Goal: Information Seeking & Learning: Learn about a topic

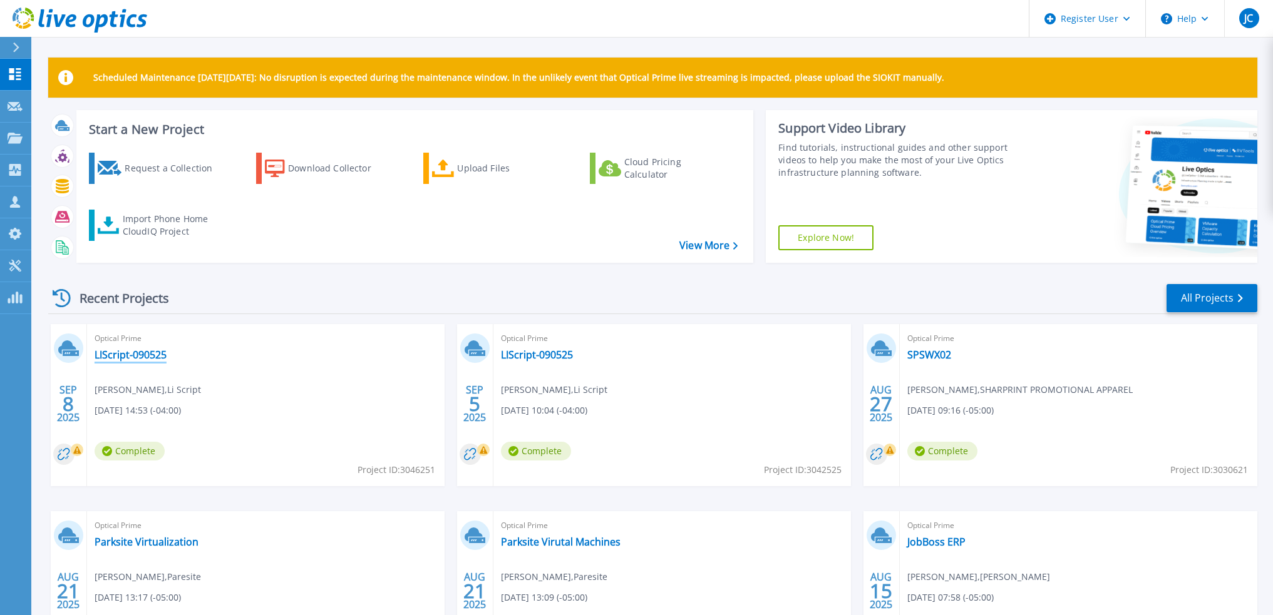
click at [148, 358] on link "LIScript-090525" at bounding box center [131, 355] width 72 height 13
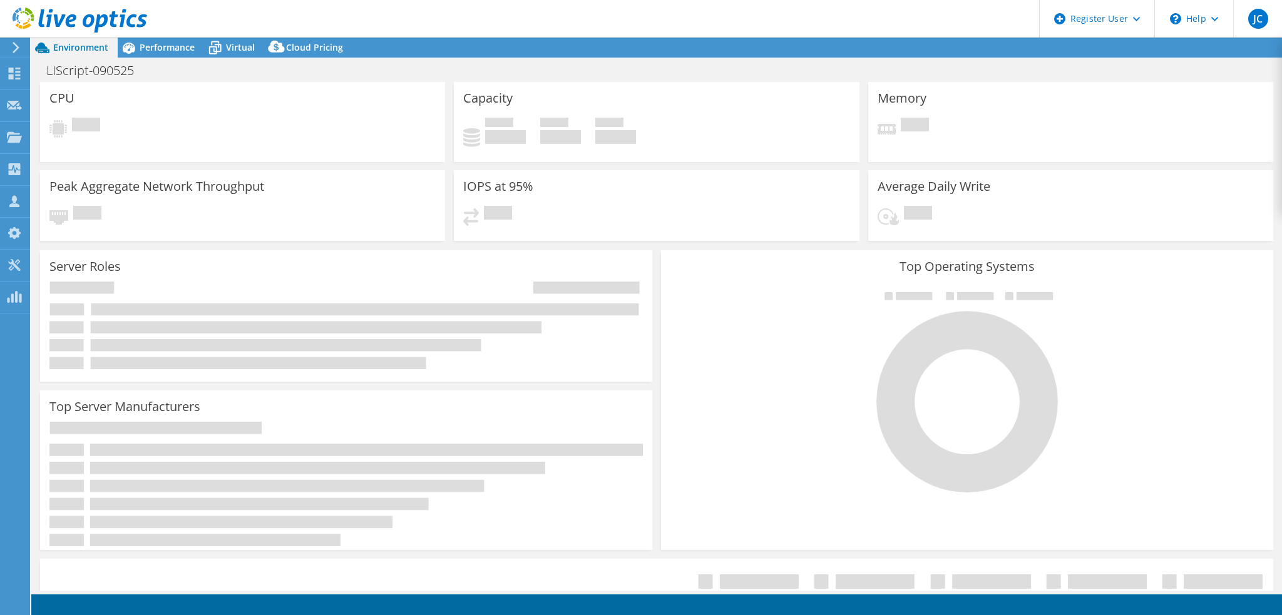
select select "USD"
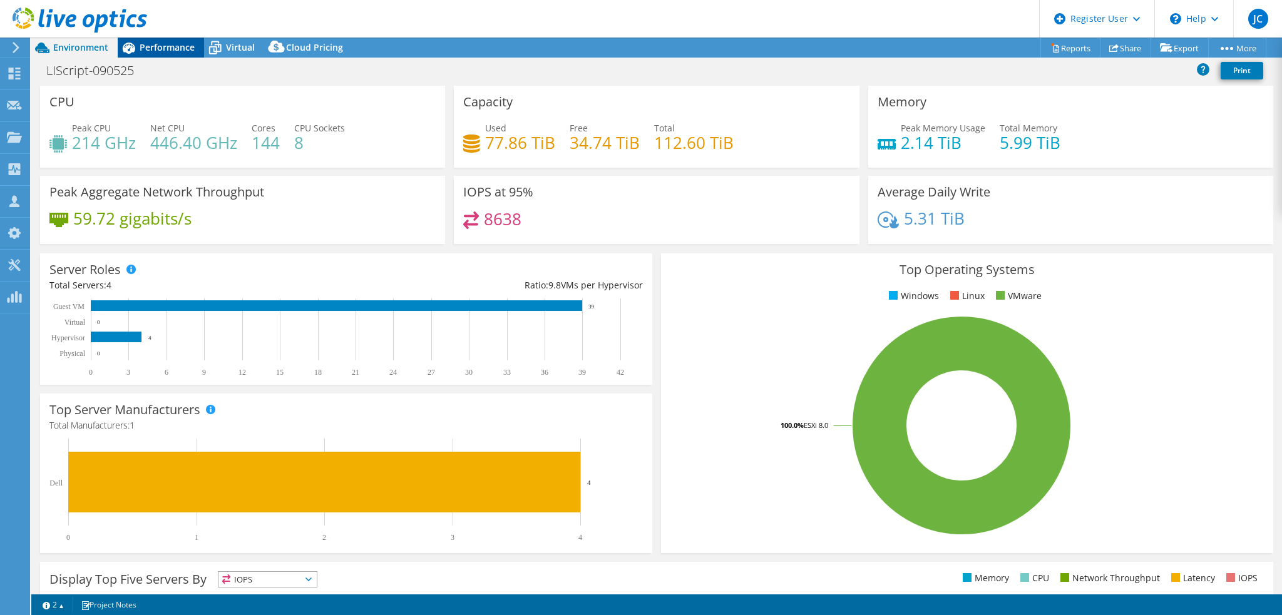
click at [176, 48] on span "Performance" at bounding box center [167, 47] width 55 height 12
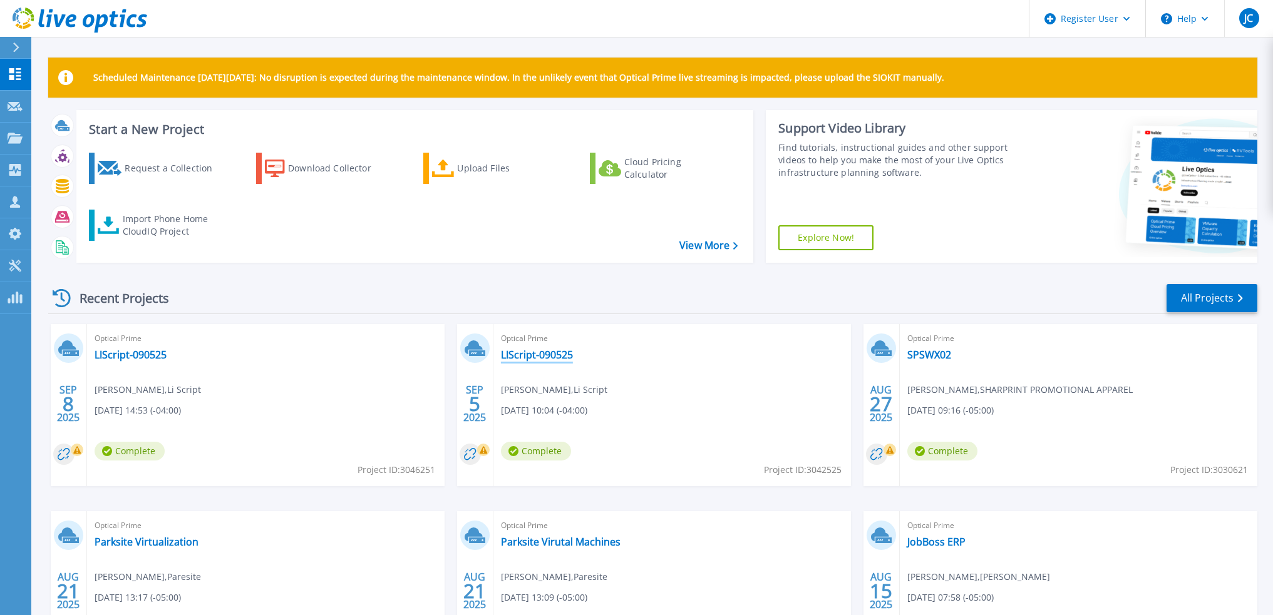
click at [536, 357] on link "LIScript-090525" at bounding box center [537, 355] width 72 height 13
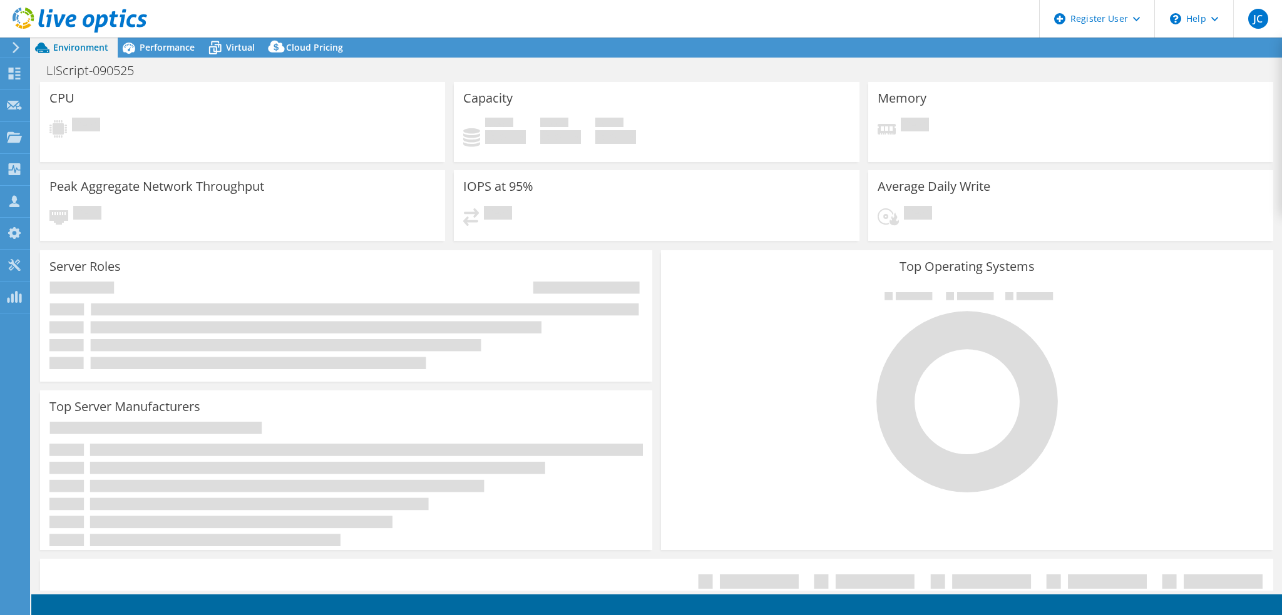
select select "USD"
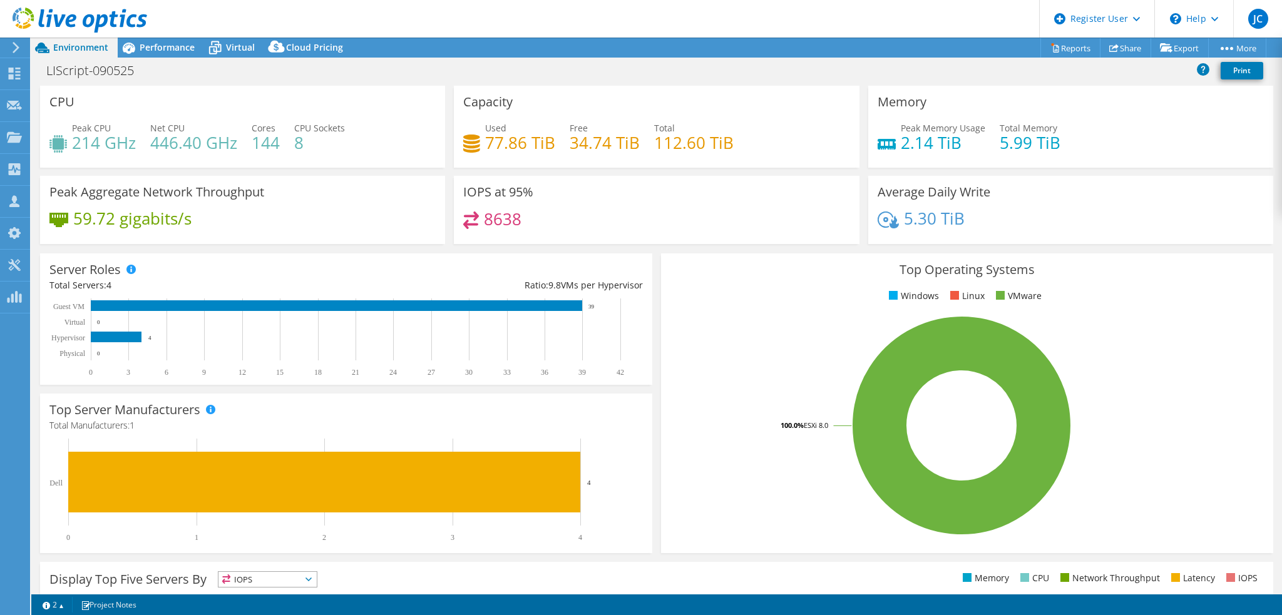
click at [137, 33] on icon at bounding box center [80, 21] width 135 height 26
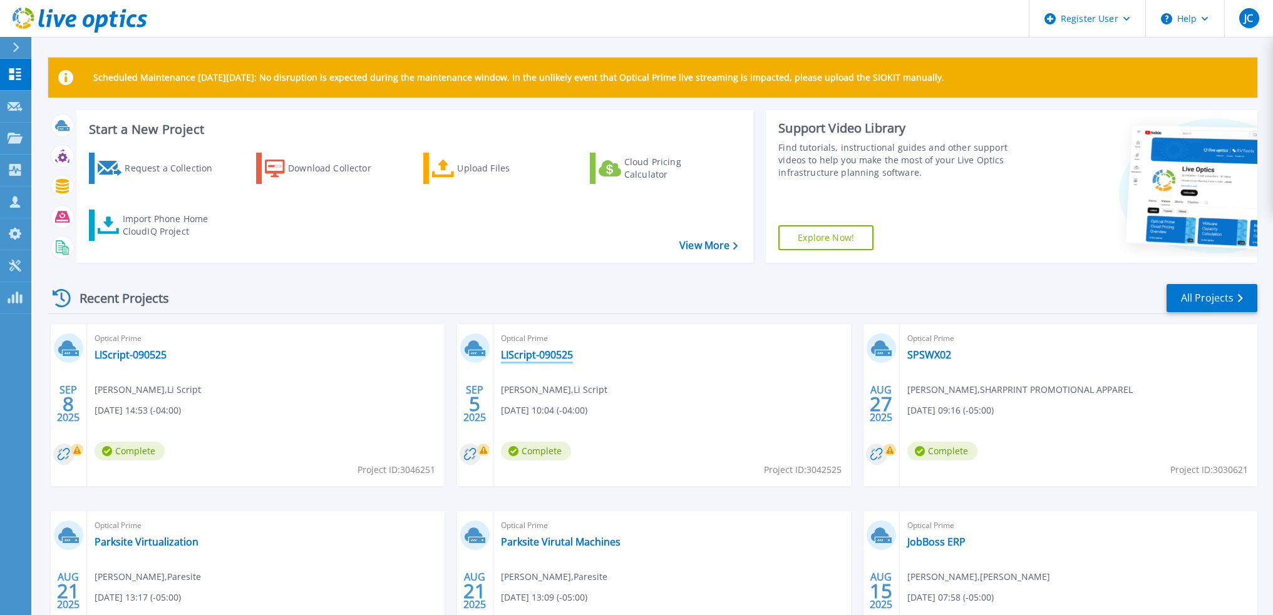
click at [548, 357] on link "LIScript-090525" at bounding box center [537, 355] width 72 height 13
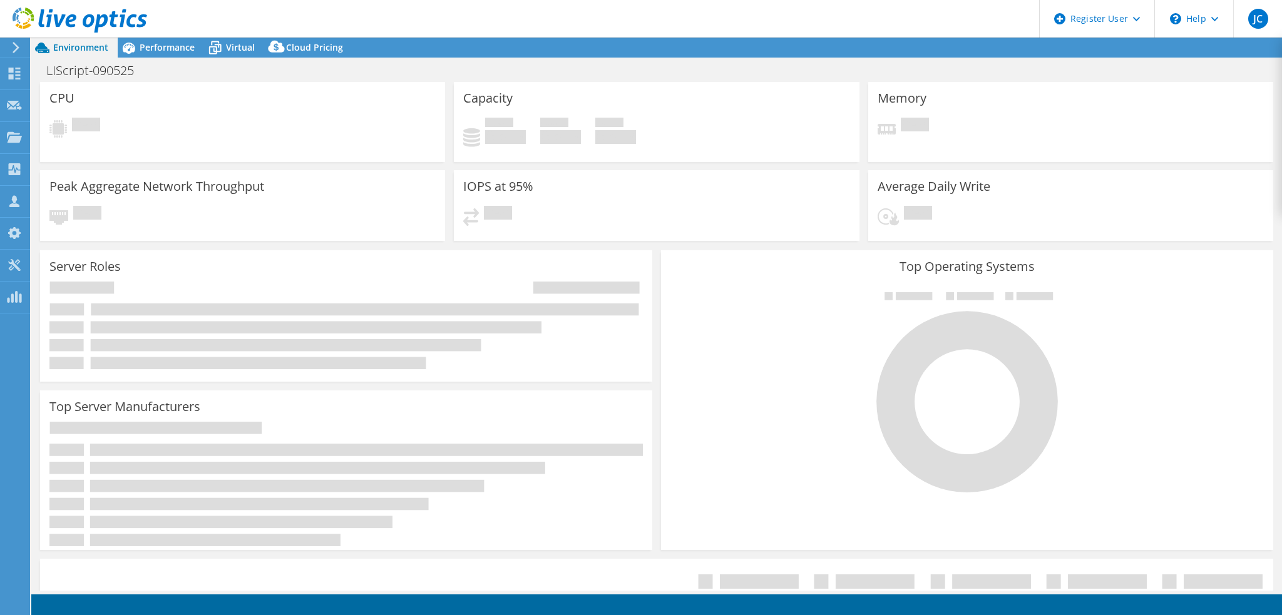
select select "USD"
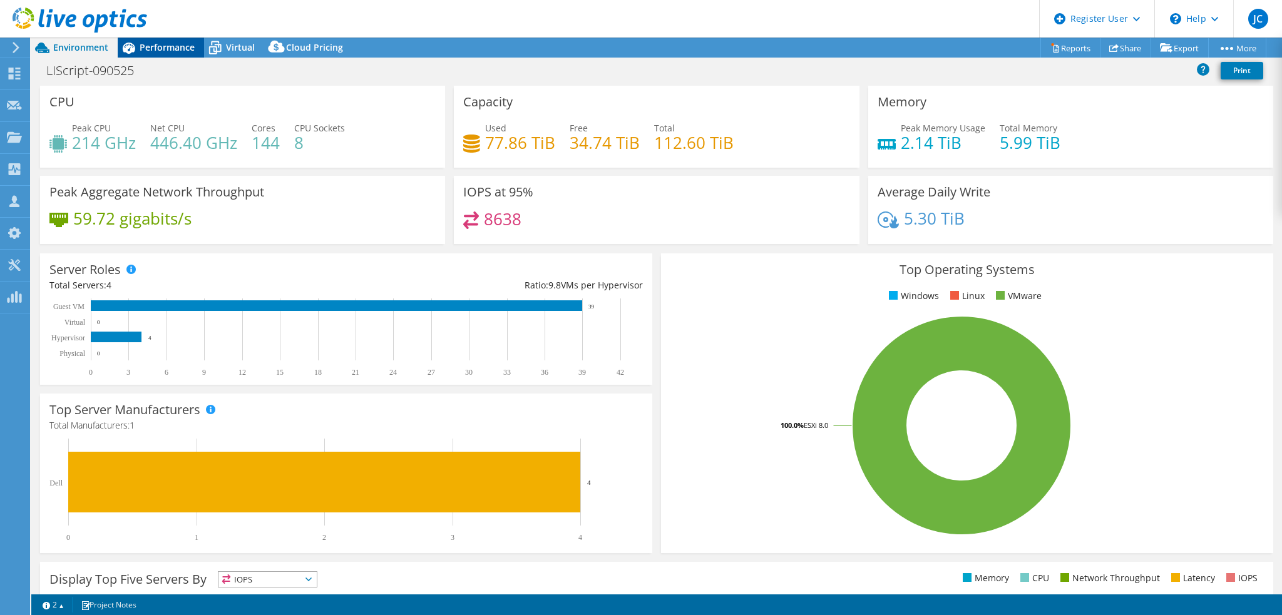
click at [165, 48] on span "Performance" at bounding box center [167, 47] width 55 height 12
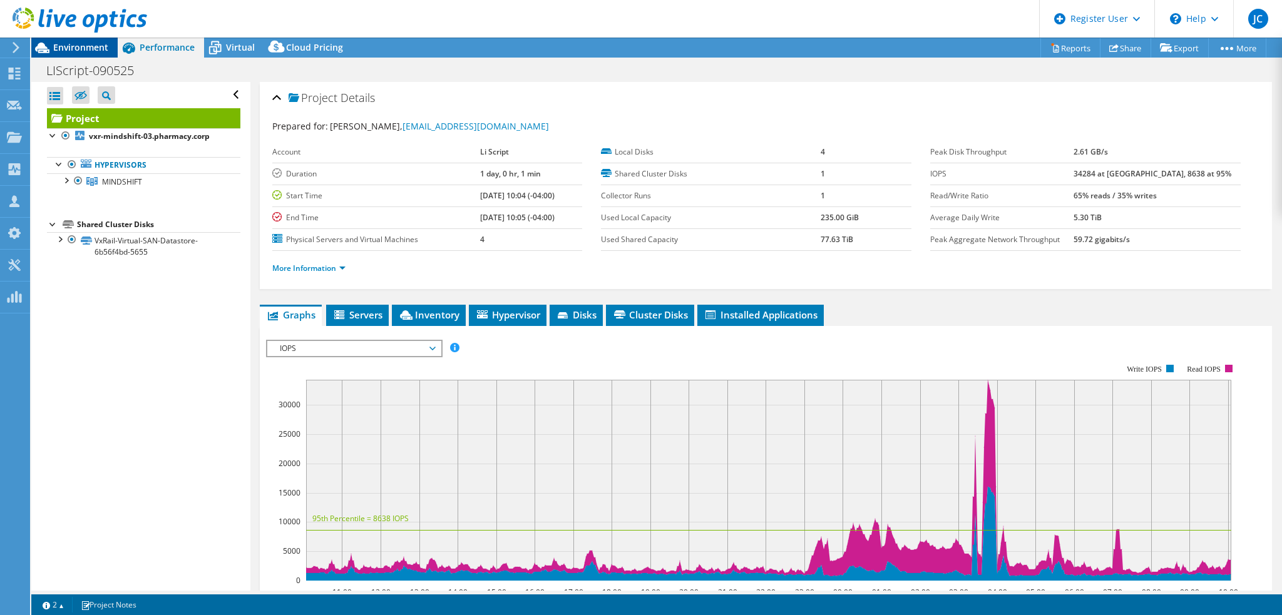
click at [68, 44] on span "Environment" at bounding box center [80, 47] width 55 height 12
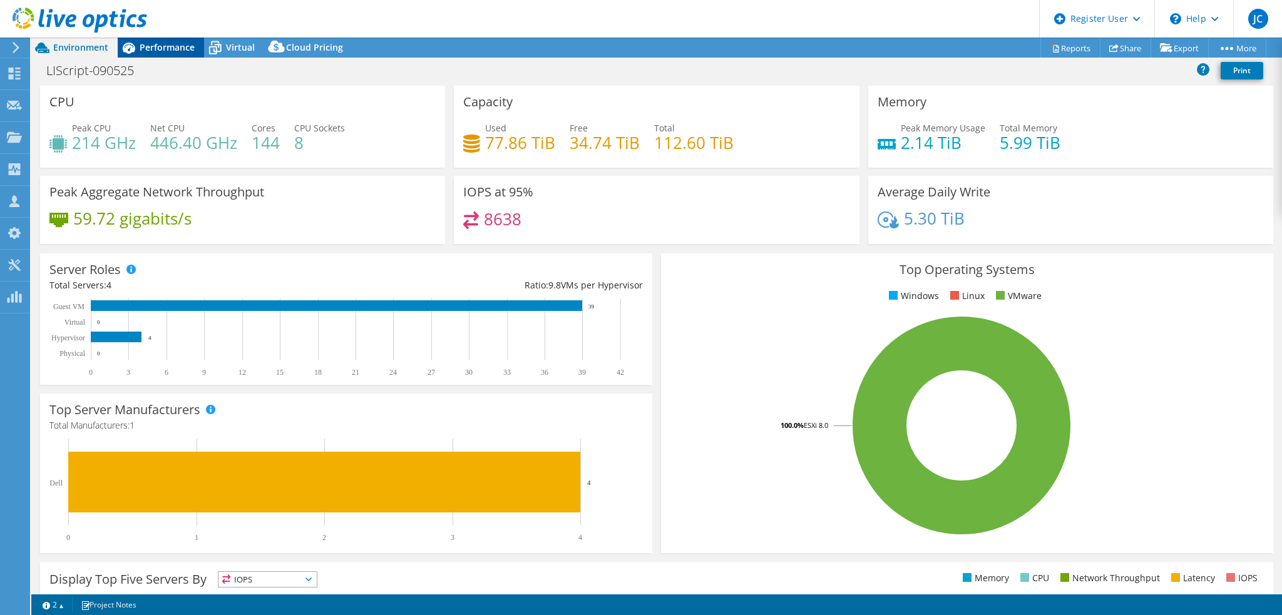
click at [169, 53] on span "Performance" at bounding box center [167, 47] width 55 height 12
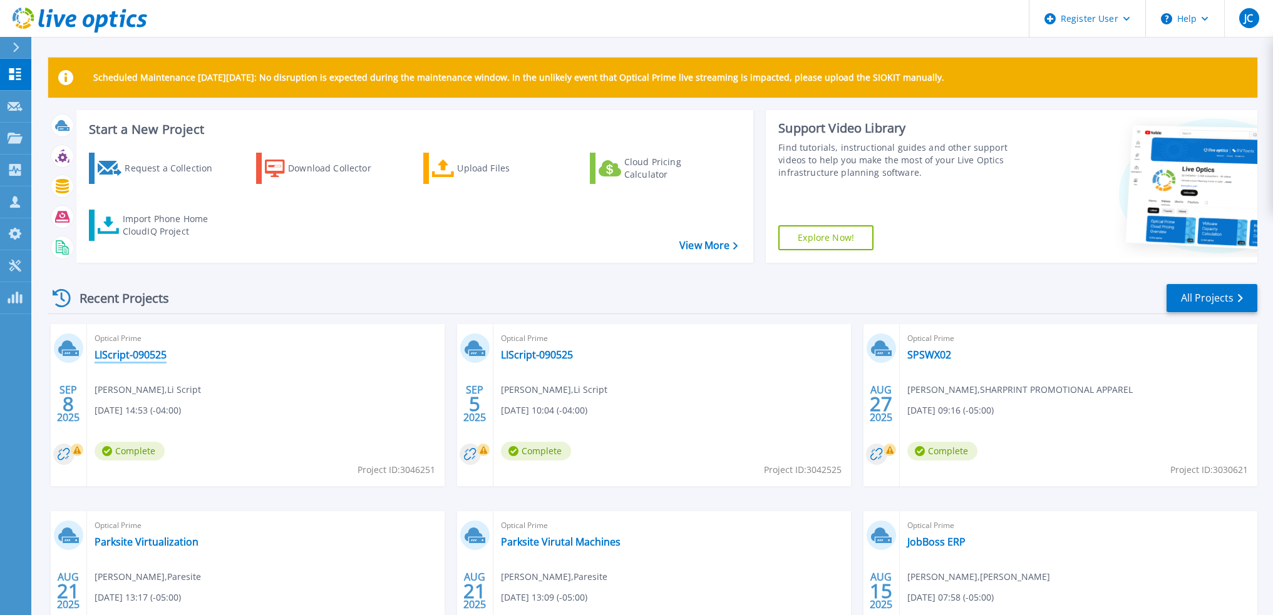
click at [142, 357] on link "LIScript-090525" at bounding box center [131, 355] width 72 height 13
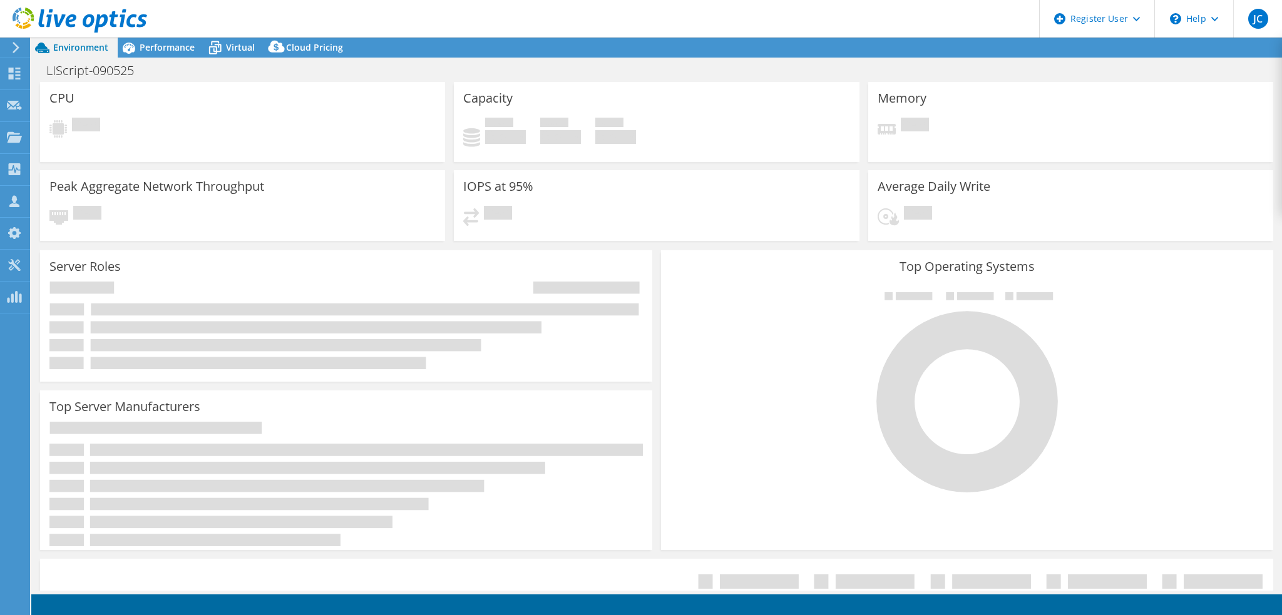
select select "USD"
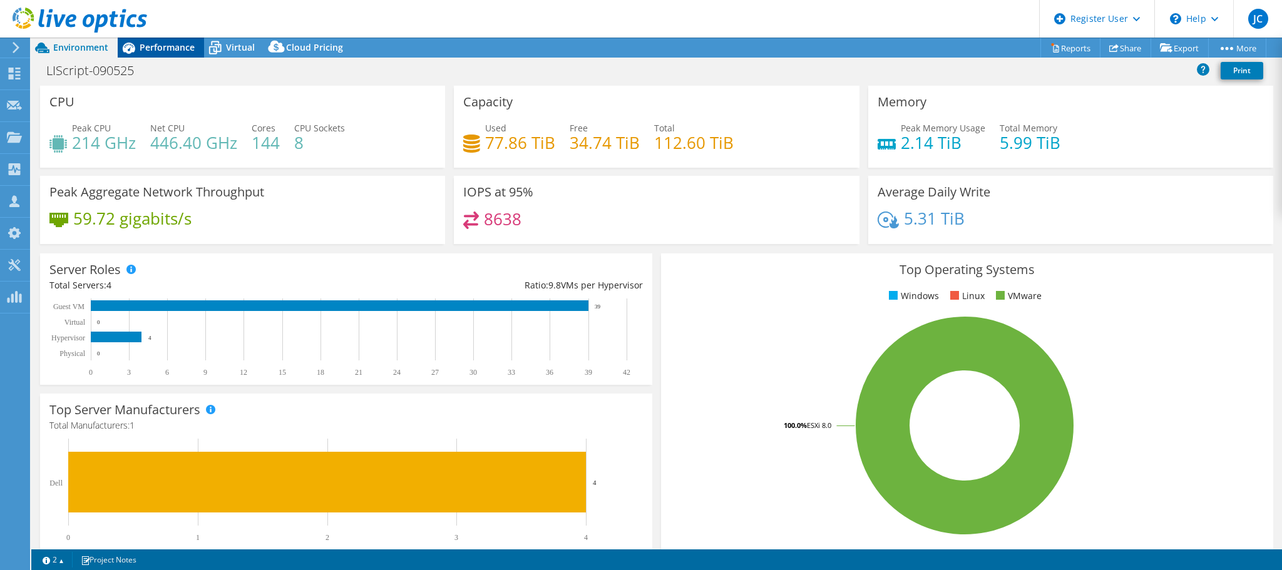
click at [162, 46] on span "Performance" at bounding box center [167, 47] width 55 height 12
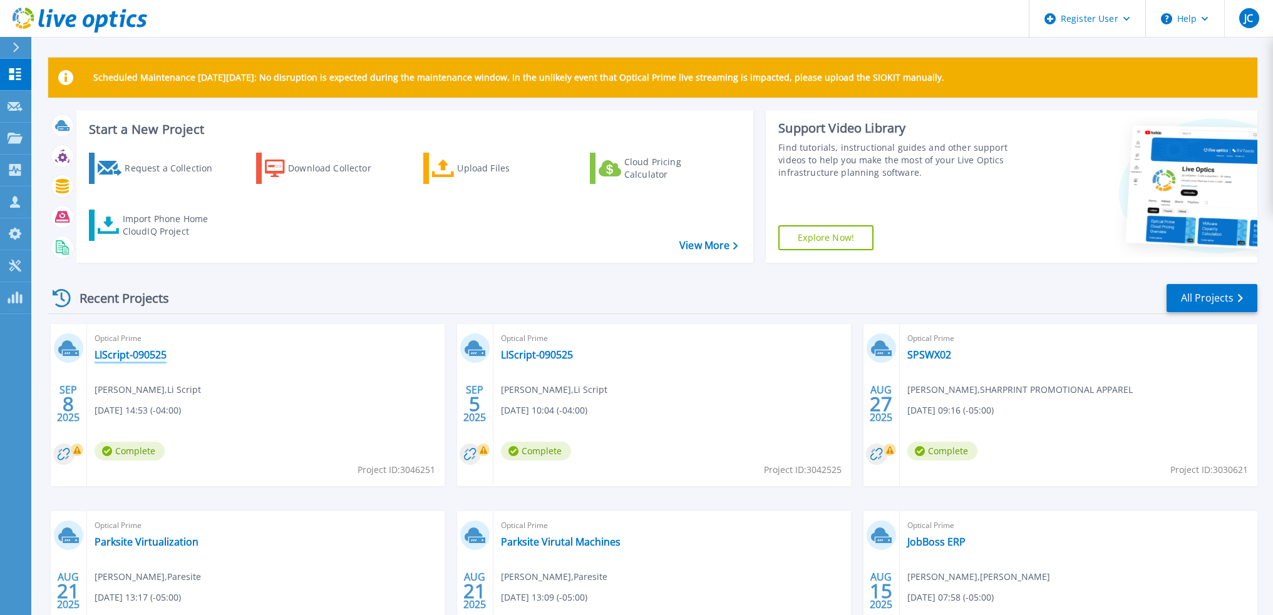
click at [142, 360] on link "LIScript-090525" at bounding box center [131, 355] width 72 height 13
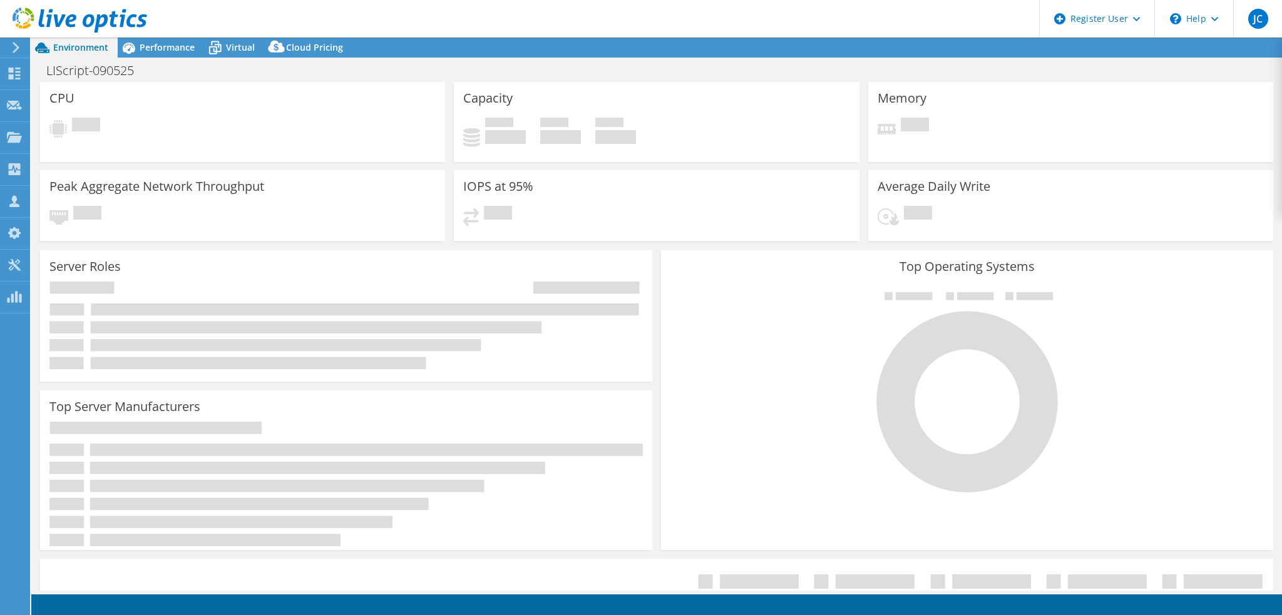
select select "USD"
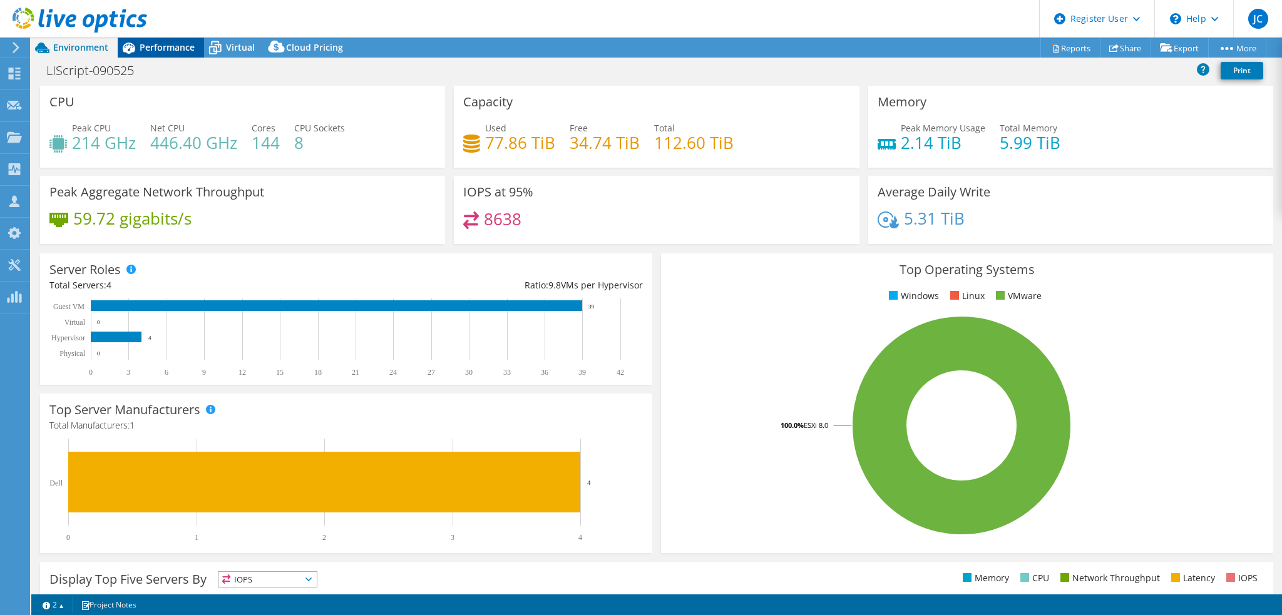
click at [183, 43] on span "Performance" at bounding box center [167, 47] width 55 height 12
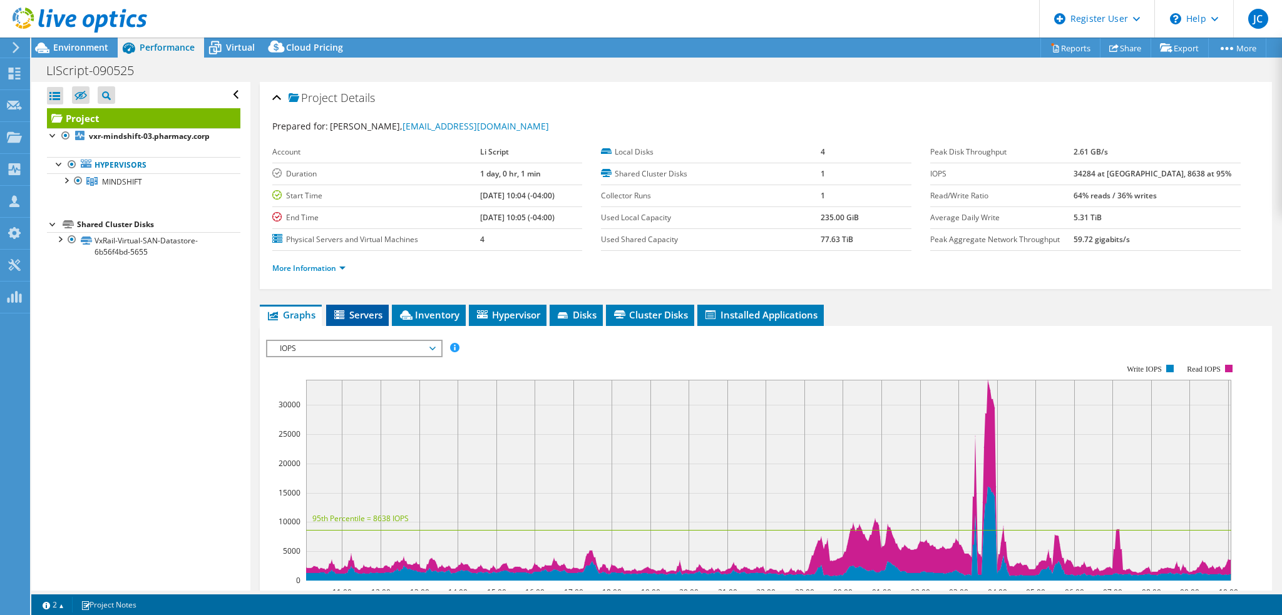
click at [366, 316] on span "Servers" at bounding box center [357, 315] width 50 height 13
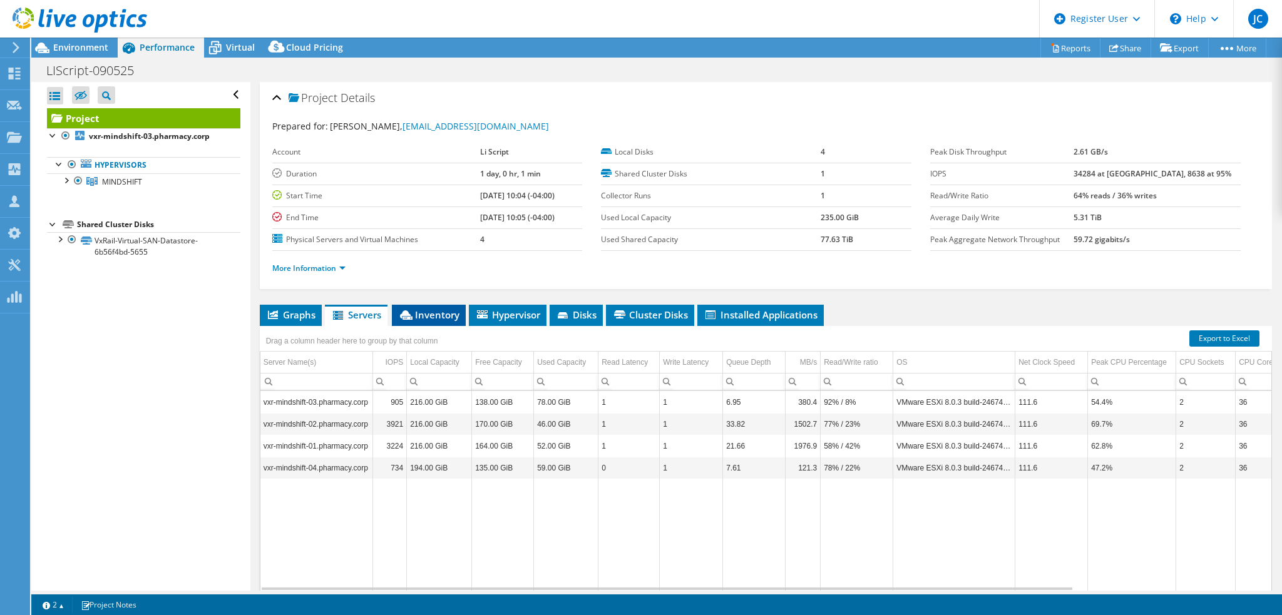
click at [421, 321] on span "Inventory" at bounding box center [428, 315] width 61 height 13
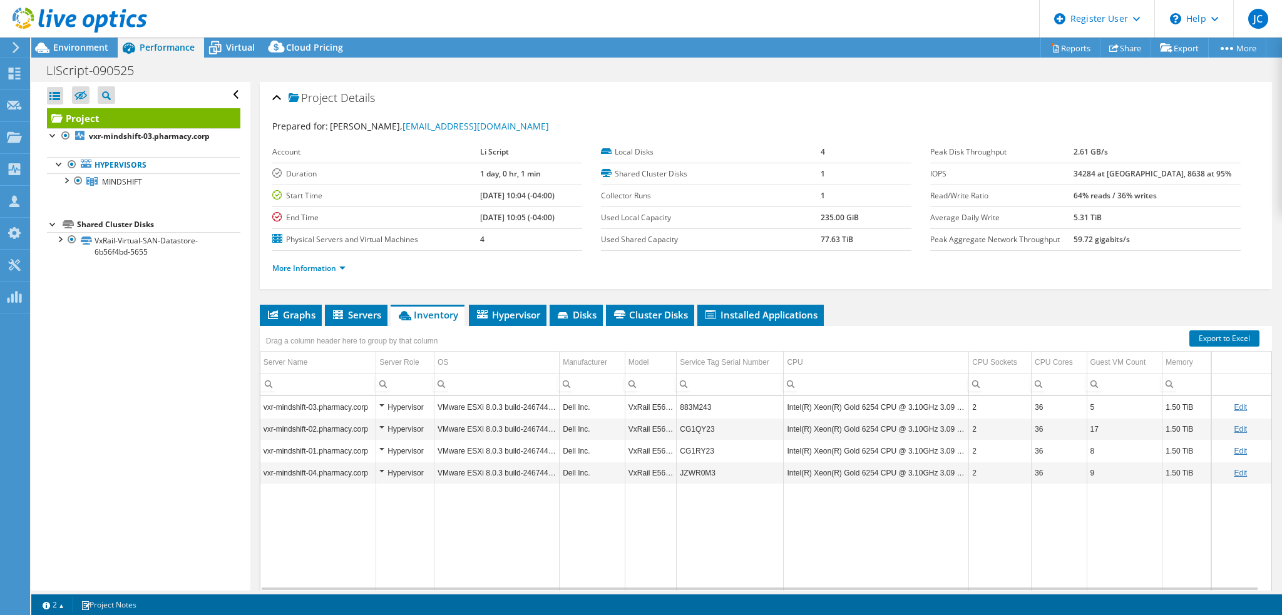
click at [611, 540] on td "Data grid" at bounding box center [593, 537] width 66 height 107
